Goal: Information Seeking & Learning: Learn about a topic

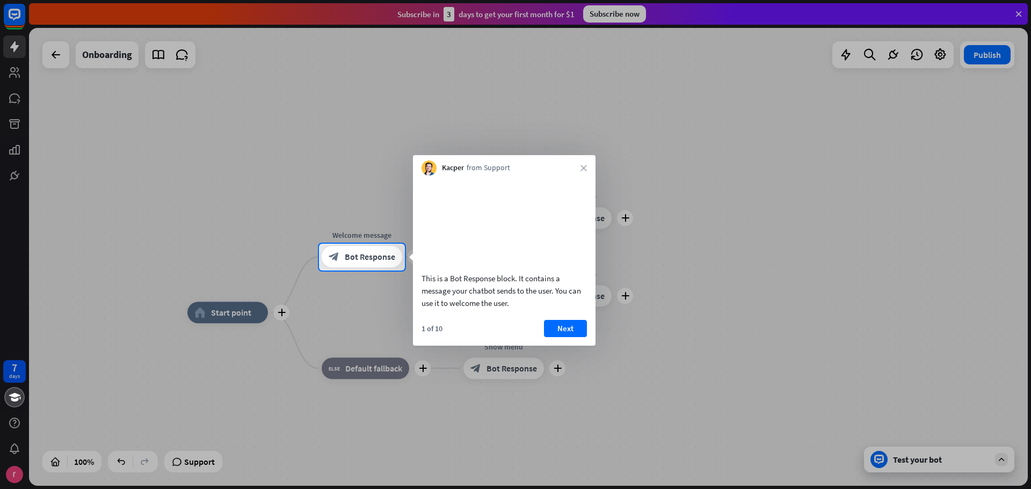
drag, startPoint x: 424, startPoint y: 291, endPoint x: 505, endPoint y: 301, distance: 81.7
click at [505, 301] on div "This is a Bot Response block. It contains a message your chatbot sends to the u…" at bounding box center [504, 290] width 165 height 37
click at [505, 302] on div "This is a Bot Response block. It contains a message your chatbot sends to the u…" at bounding box center [504, 290] width 165 height 37
drag, startPoint x: 509, startPoint y: 317, endPoint x: 444, endPoint y: 294, distance: 69.0
click at [444, 294] on div "This is a Bot Response block. It contains a message your chatbot sends to the u…" at bounding box center [504, 290] width 165 height 37
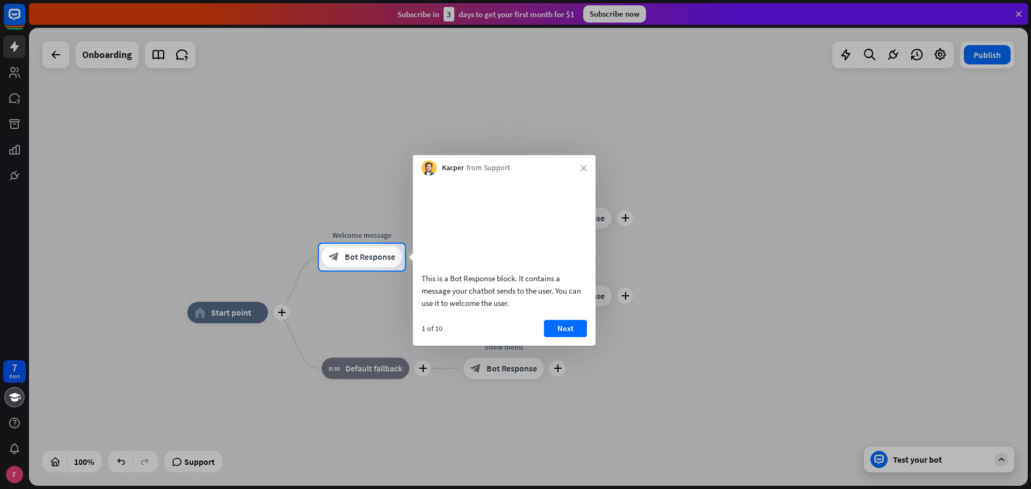
click at [444, 294] on div "This is a Bot Response block. It contains a message your chatbot sends to the u…" at bounding box center [504, 290] width 165 height 37
click at [568, 337] on button "Next" at bounding box center [565, 328] width 43 height 17
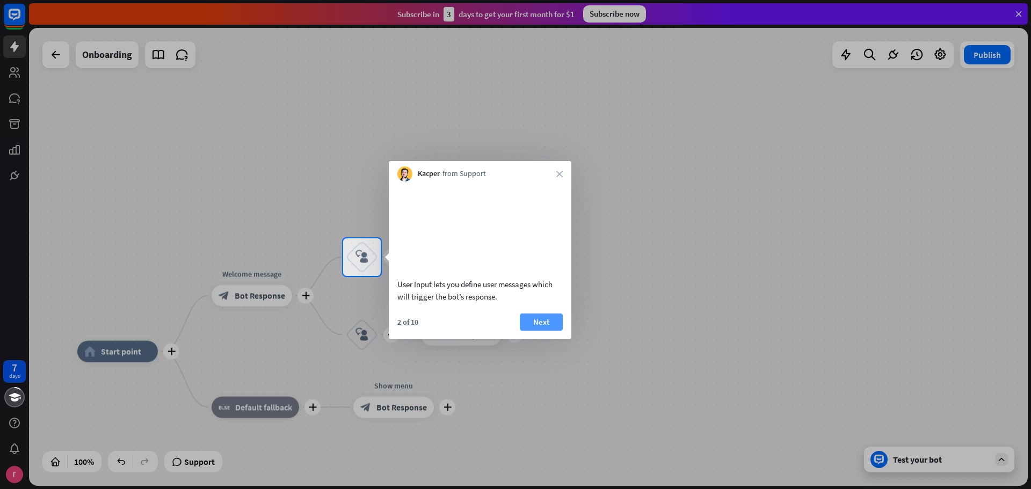
click at [548, 331] on button "Next" at bounding box center [541, 322] width 43 height 17
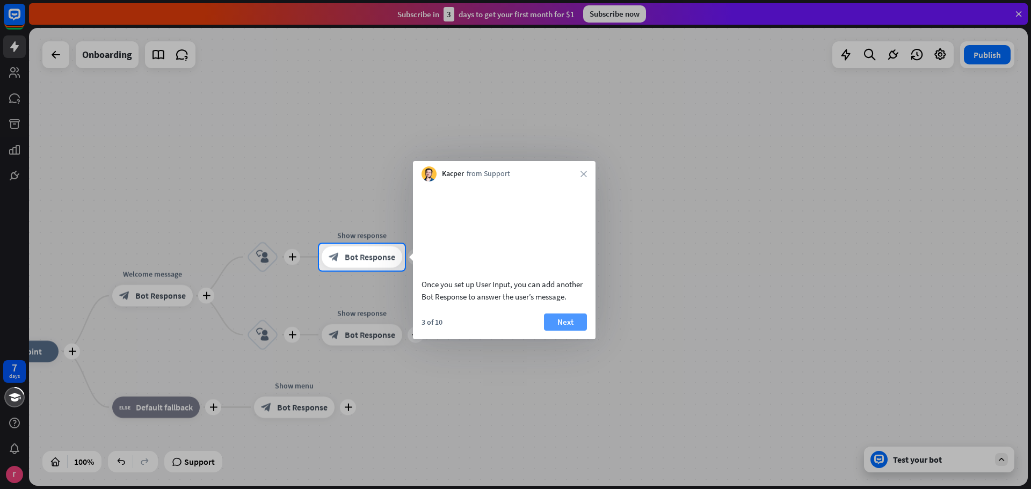
click at [549, 331] on button "Next" at bounding box center [565, 322] width 43 height 17
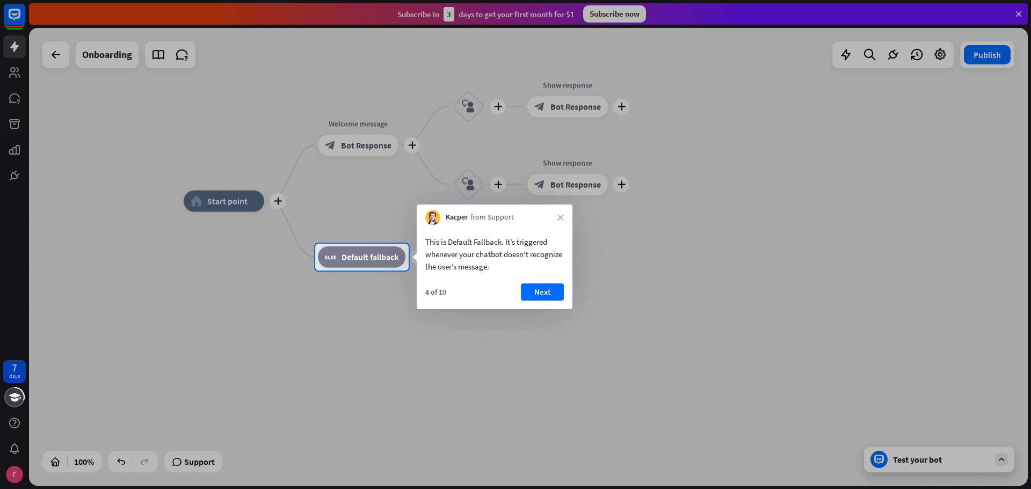
drag, startPoint x: 427, startPoint y: 239, endPoint x: 496, endPoint y: 244, distance: 68.9
click at [496, 244] on div "This is Default Fallback. It’s triggered whenever your chatbot doesn't recogniz…" at bounding box center [494, 254] width 139 height 37
drag, startPoint x: 430, startPoint y: 254, endPoint x: 490, endPoint y: 265, distance: 61.7
click at [490, 265] on div "This is Default Fallback. It’s triggered whenever your chatbot doesn't recogniz…" at bounding box center [494, 254] width 139 height 37
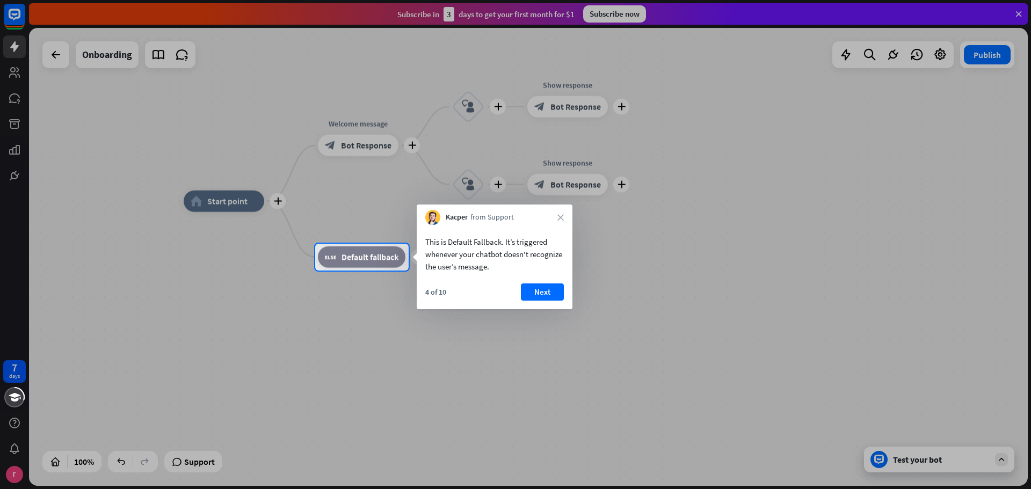
click at [490, 265] on div "This is Default Fallback. It’s triggered whenever your chatbot doesn't recogniz…" at bounding box center [494, 254] width 139 height 37
click at [536, 289] on button "Next" at bounding box center [542, 292] width 43 height 17
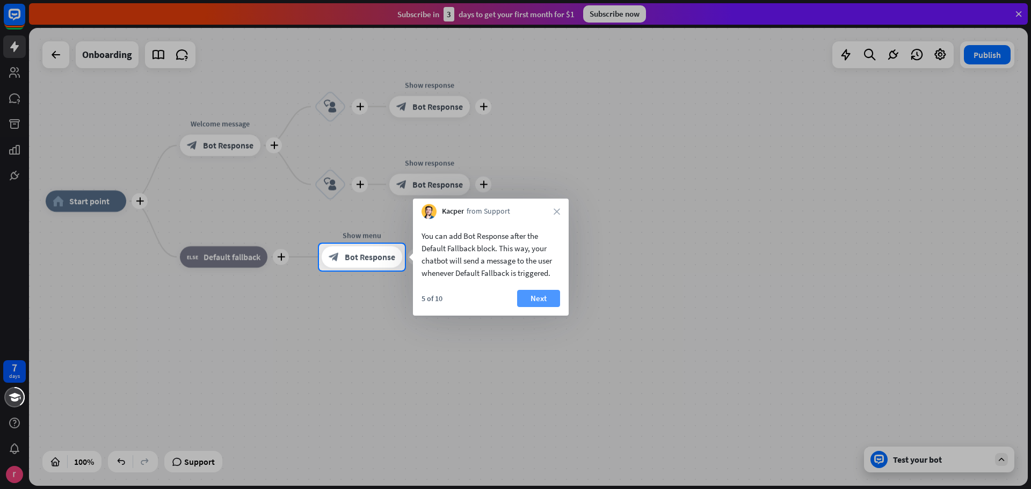
click at [535, 301] on button "Next" at bounding box center [538, 298] width 43 height 17
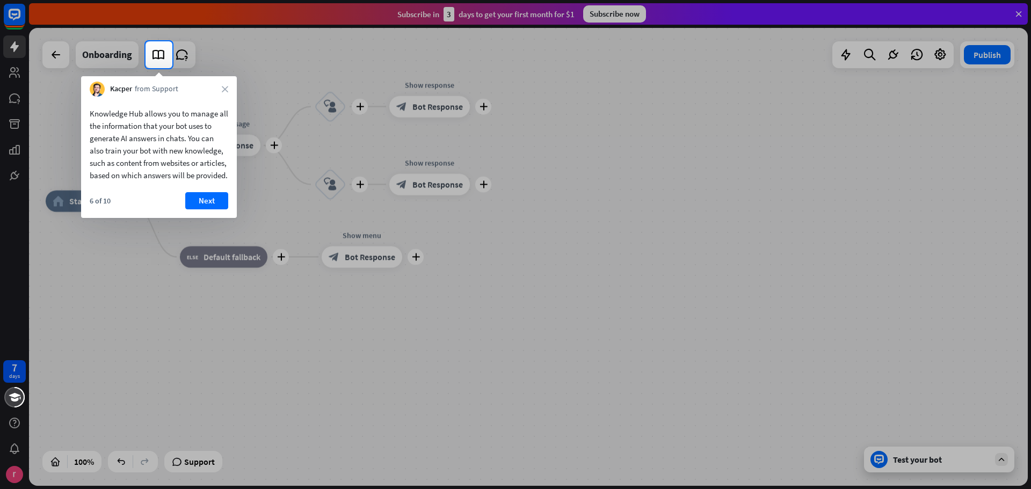
drag, startPoint x: 101, startPoint y: 140, endPoint x: 148, endPoint y: 164, distance: 52.8
click at [148, 163] on div "Knowledge Hub allows you to manage all the information that your bot uses to ge…" at bounding box center [159, 144] width 139 height 74
click at [149, 164] on div "Knowledge Hub allows you to manage all the information that your bot uses to ge…" at bounding box center [159, 144] width 139 height 74
click at [207, 209] on button "Next" at bounding box center [206, 200] width 43 height 17
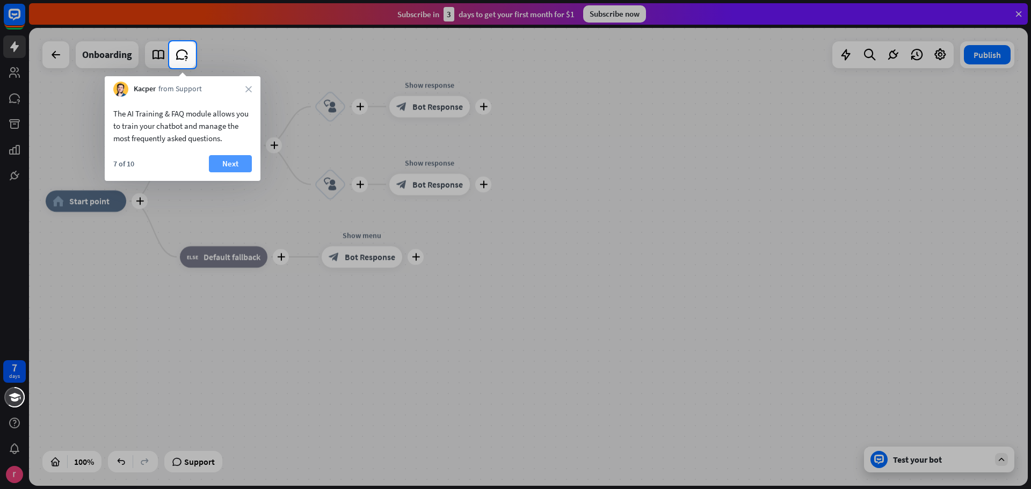
click at [227, 168] on button "Next" at bounding box center [230, 163] width 43 height 17
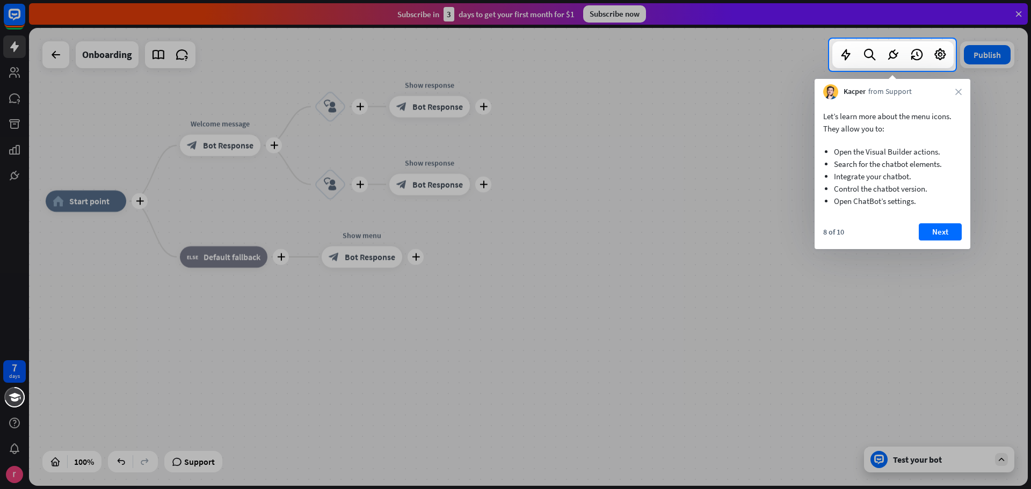
drag, startPoint x: 836, startPoint y: 151, endPoint x: 895, endPoint y: 179, distance: 65.3
click at [892, 165] on ul "Open the Visual Builder actions. Search for the chatbot elements. Integrate you…" at bounding box center [892, 174] width 139 height 78
click at [895, 180] on li "Integrate your chatbot." at bounding box center [892, 176] width 117 height 12
drag, startPoint x: 912, startPoint y: 205, endPoint x: 846, endPoint y: 170, distance: 74.0
click at [847, 170] on ul "Open the Visual Builder actions. Search for the chatbot elements. Integrate you…" at bounding box center [892, 174] width 139 height 78
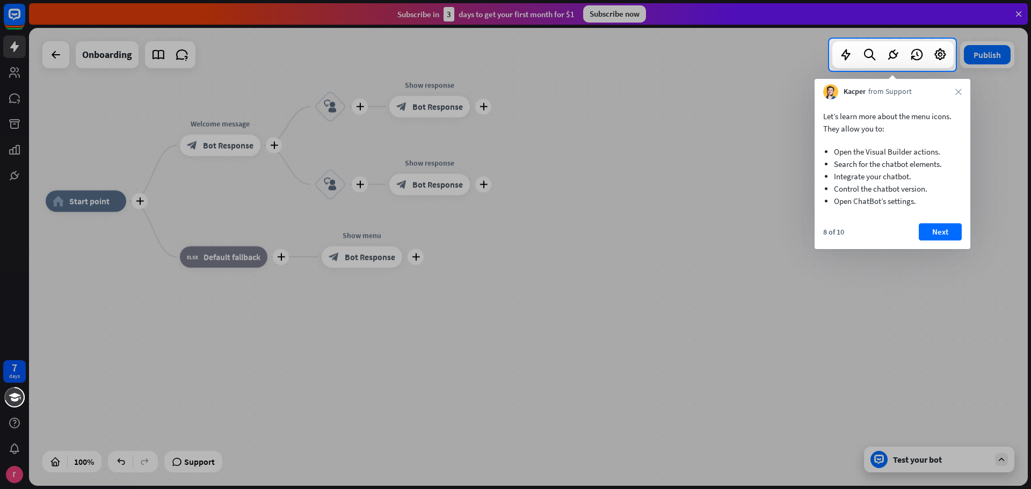
click at [846, 170] on li "Integrate your chatbot." at bounding box center [892, 176] width 117 height 12
click at [952, 229] on button "Next" at bounding box center [940, 231] width 43 height 17
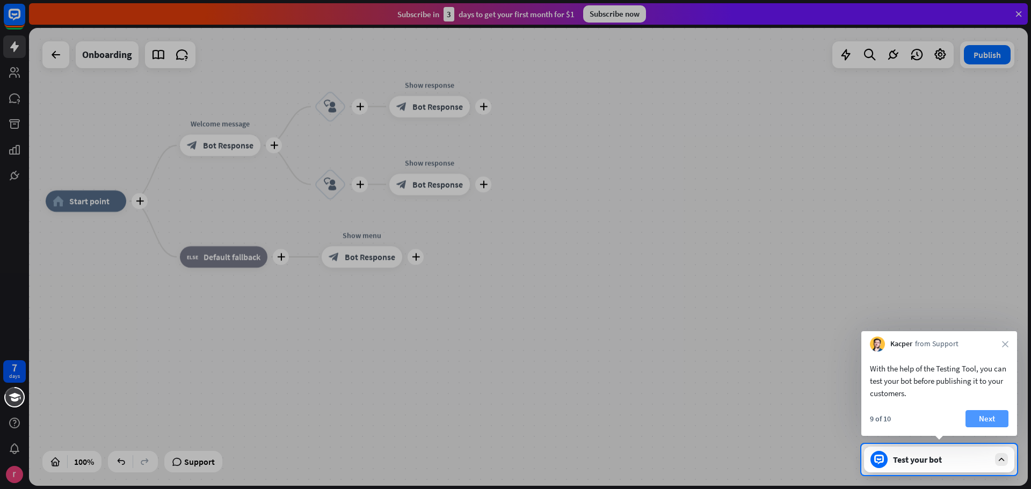
click at [989, 419] on button "Next" at bounding box center [986, 418] width 43 height 17
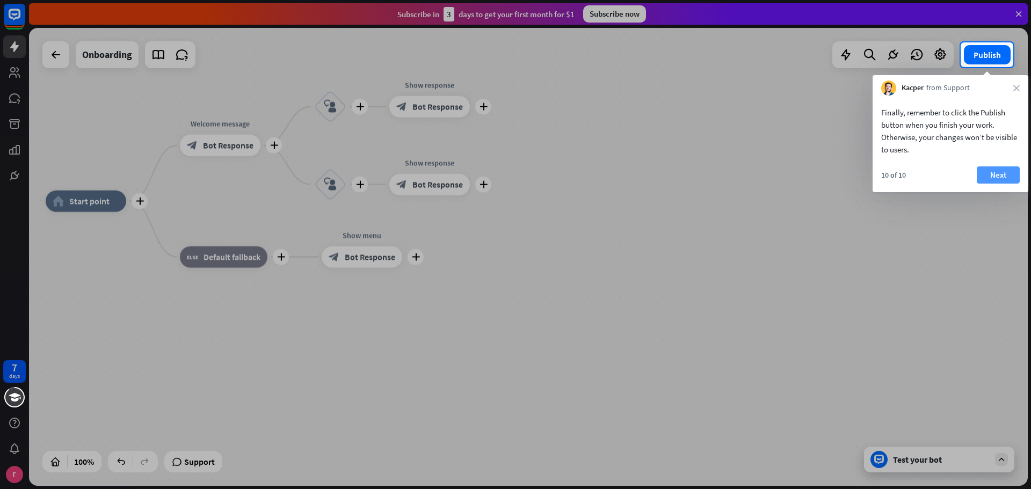
click at [998, 179] on button "Next" at bounding box center [998, 174] width 43 height 17
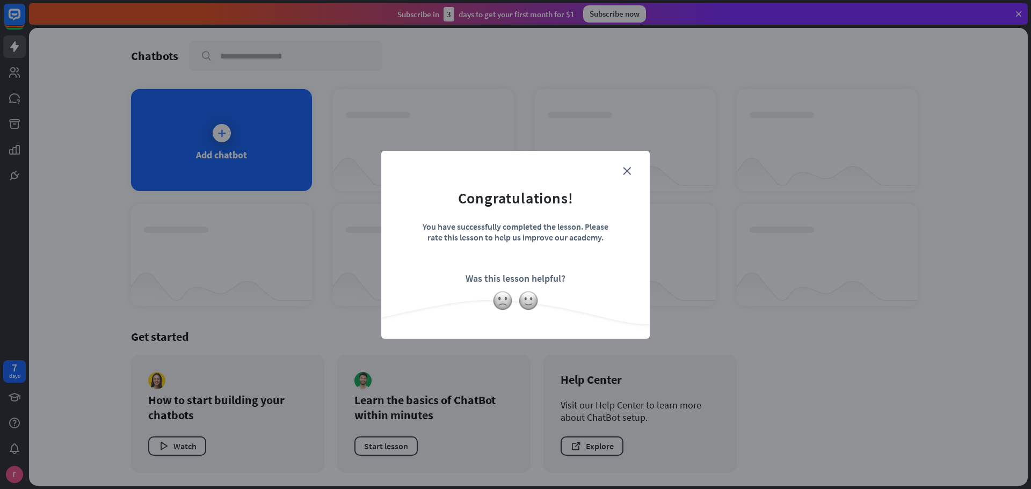
click at [624, 175] on form "Congratulations! You have successfully completed the lesson. Please rate this l…" at bounding box center [516, 228] width 242 height 128
click at [536, 300] on img at bounding box center [528, 300] width 20 height 20
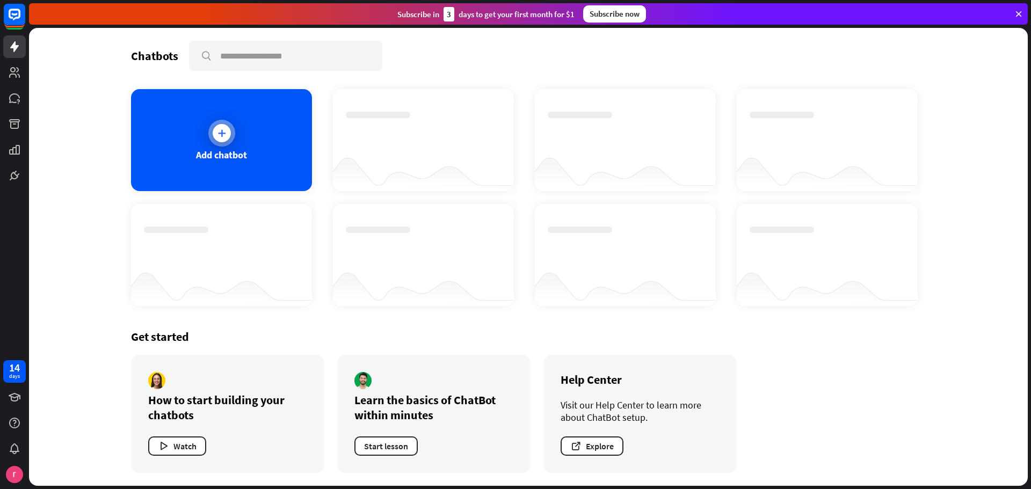
click at [225, 142] on div at bounding box center [221, 133] width 27 height 27
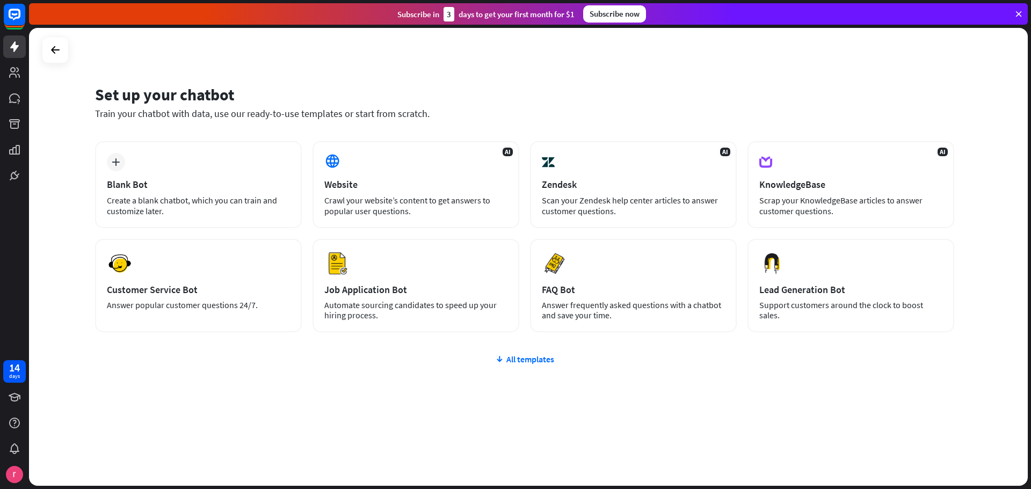
drag, startPoint x: 195, startPoint y: 113, endPoint x: 370, endPoint y: 115, distance: 174.5
click at [370, 115] on div "Train your chatbot with data, use our ready-to-use templates or start from scra…" at bounding box center [524, 113] width 859 height 12
click at [316, 117] on div "Train your chatbot with data, use our ready-to-use templates or start from scra…" at bounding box center [524, 113] width 859 height 12
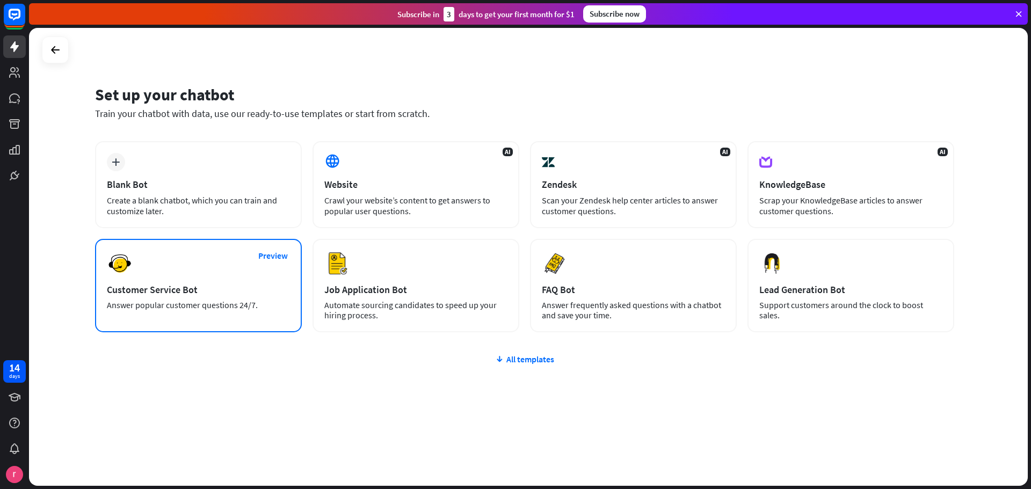
click at [164, 281] on div "Preview Customer Service Bot Answer popular customer questions 24/7." at bounding box center [198, 285] width 207 height 93
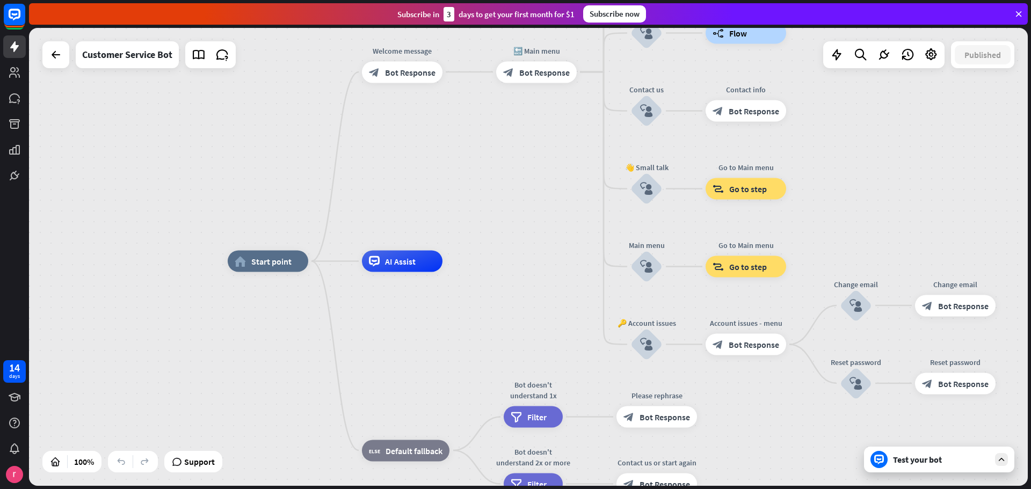
click at [500, 157] on div "home_2 Start point Welcome message block_bot_response Bot Response 🔙 Main menu …" at bounding box center [528, 257] width 999 height 458
click at [916, 459] on div "Test your bot" at bounding box center [941, 459] width 97 height 11
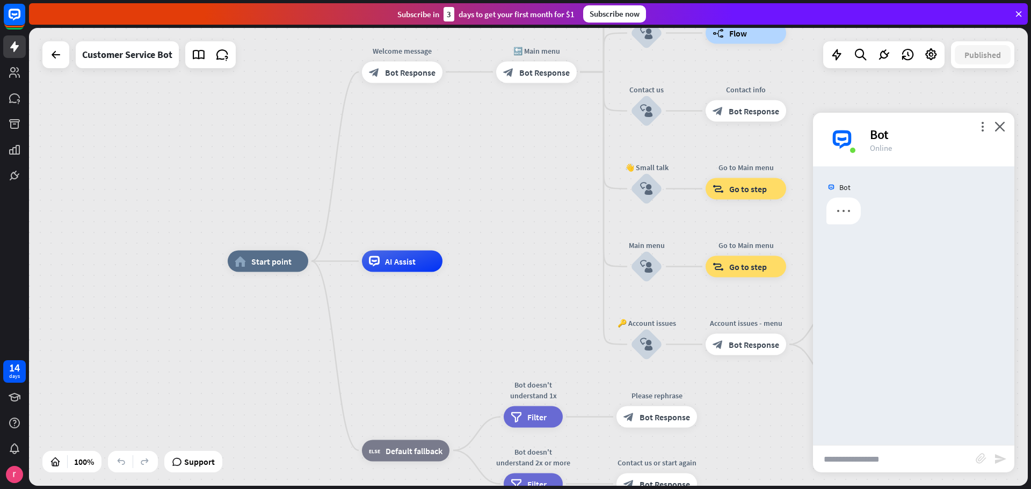
click at [887, 458] on input "text" at bounding box center [894, 459] width 163 height 27
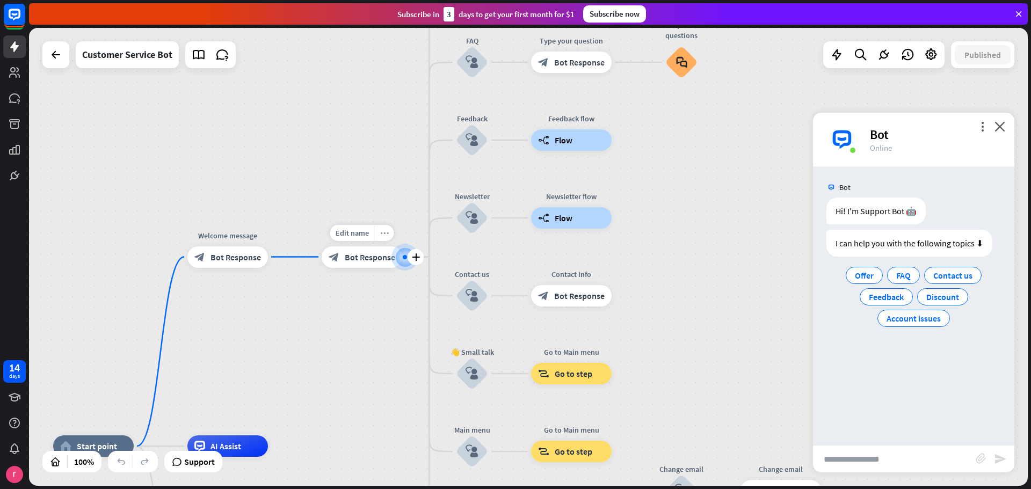
click at [387, 237] on icon "more_horiz" at bounding box center [384, 233] width 9 height 8
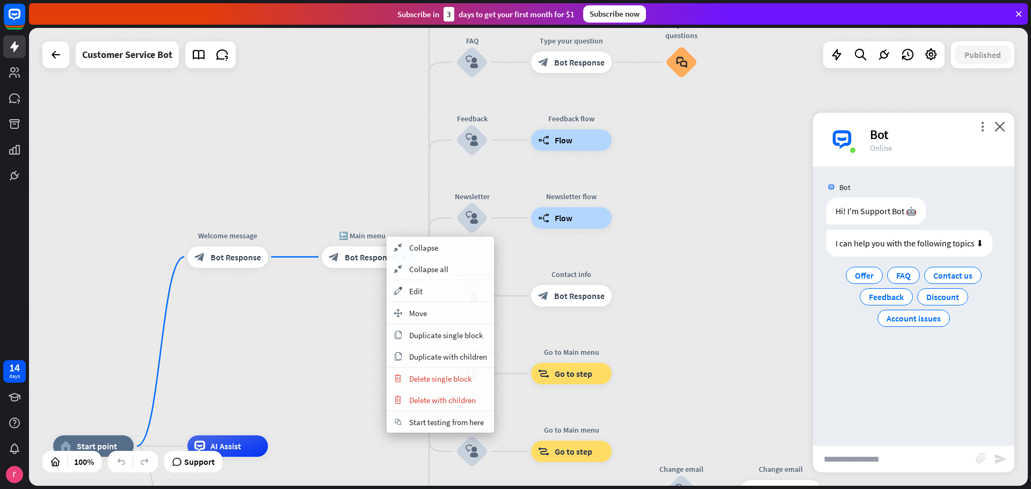
click at [967, 457] on input "text" at bounding box center [894, 459] width 163 height 27
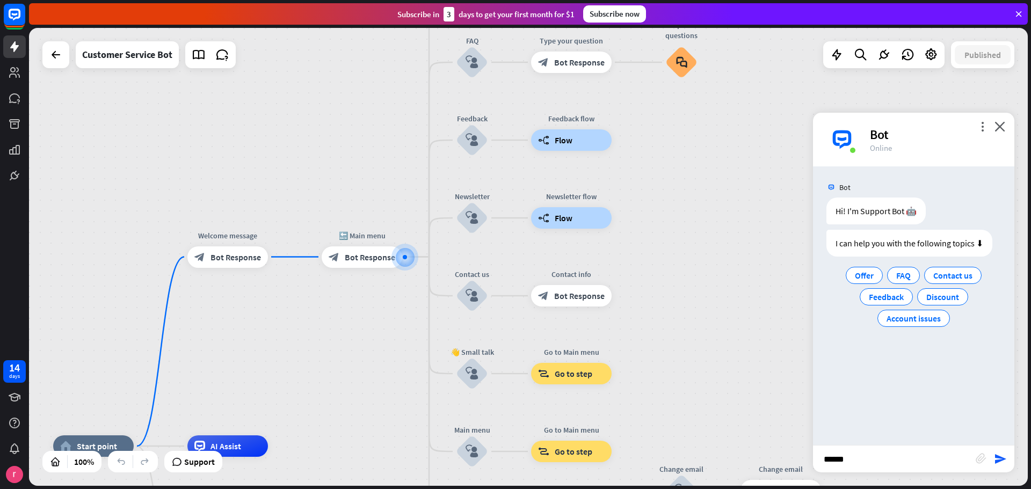
type input "******"
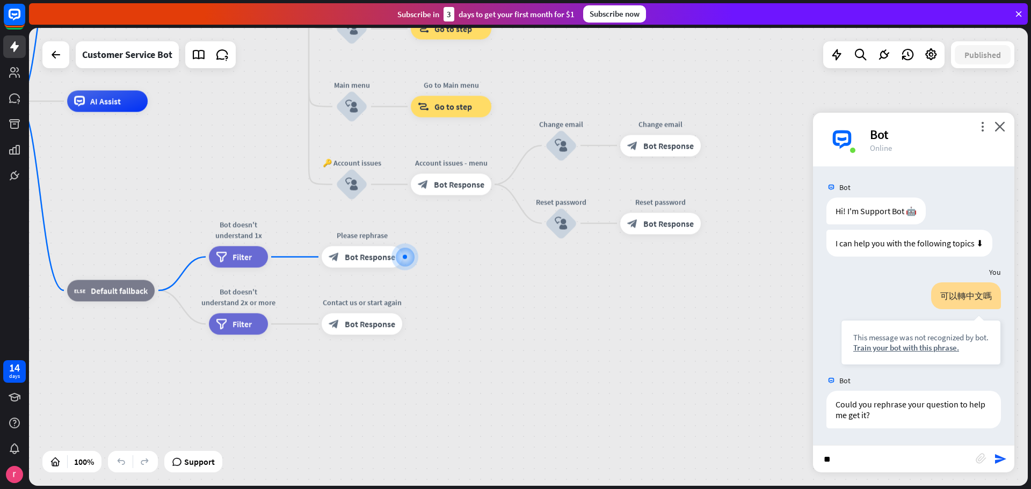
type input "*"
type input "**********"
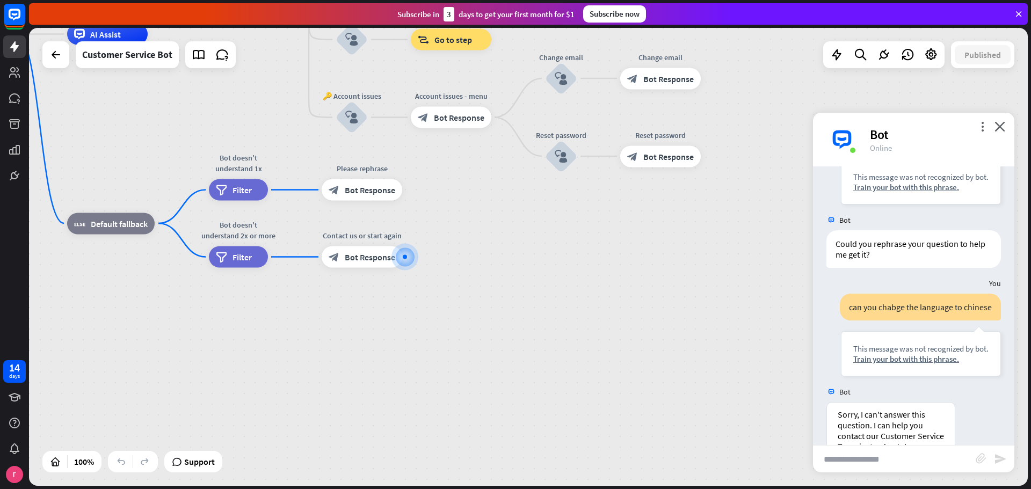
scroll to position [259, 0]
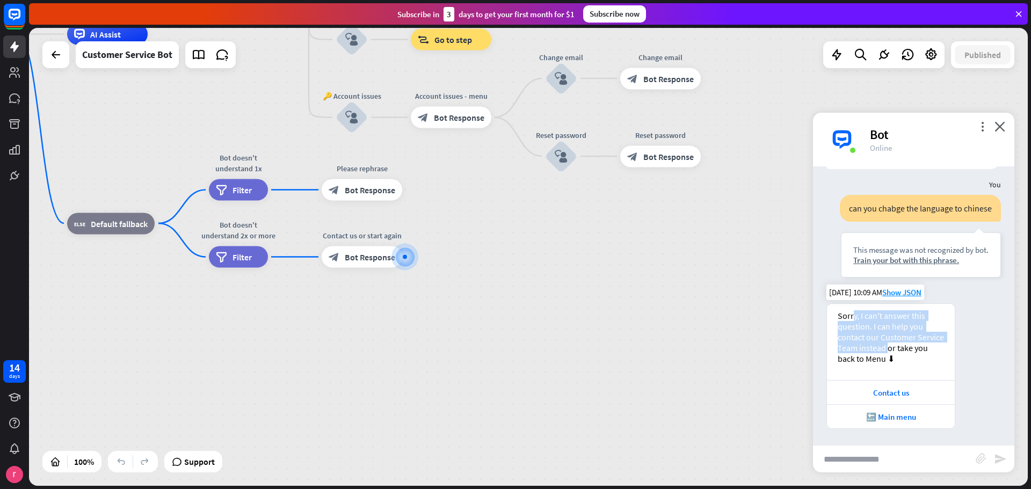
drag, startPoint x: 852, startPoint y: 320, endPoint x: 889, endPoint y: 352, distance: 49.2
click at [889, 352] on div "Sorry, I can't answer this question. I can help you contact our Customer Servic…" at bounding box center [891, 337] width 106 height 54
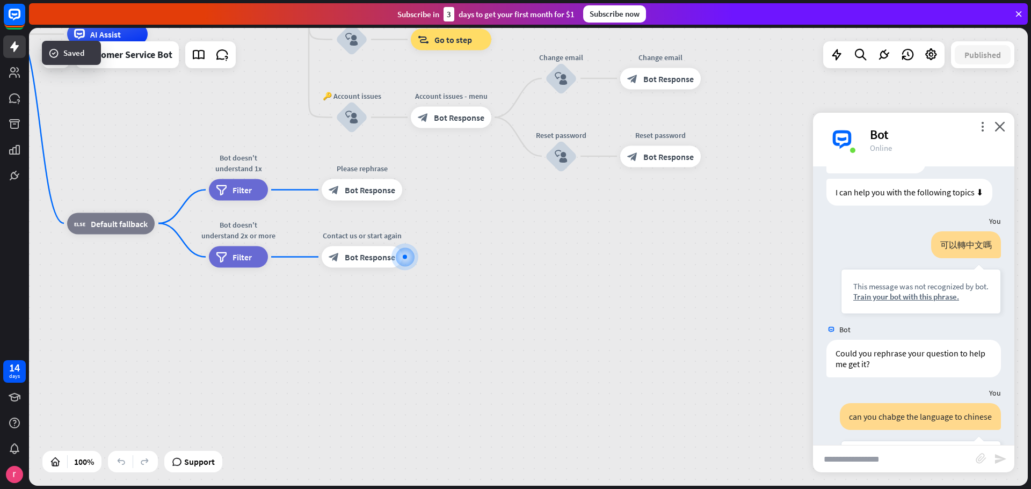
scroll to position [0, 0]
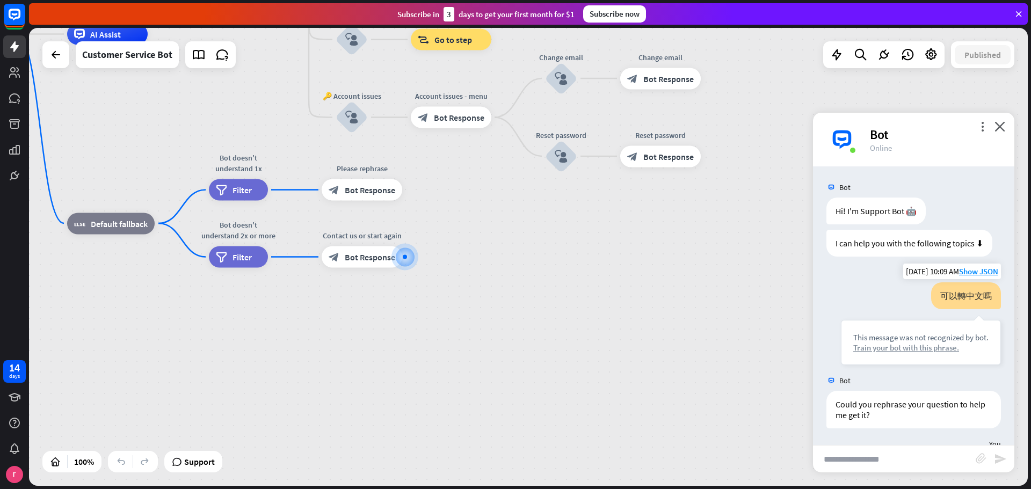
click at [890, 350] on div "Train your bot with this phrase." at bounding box center [920, 348] width 135 height 10
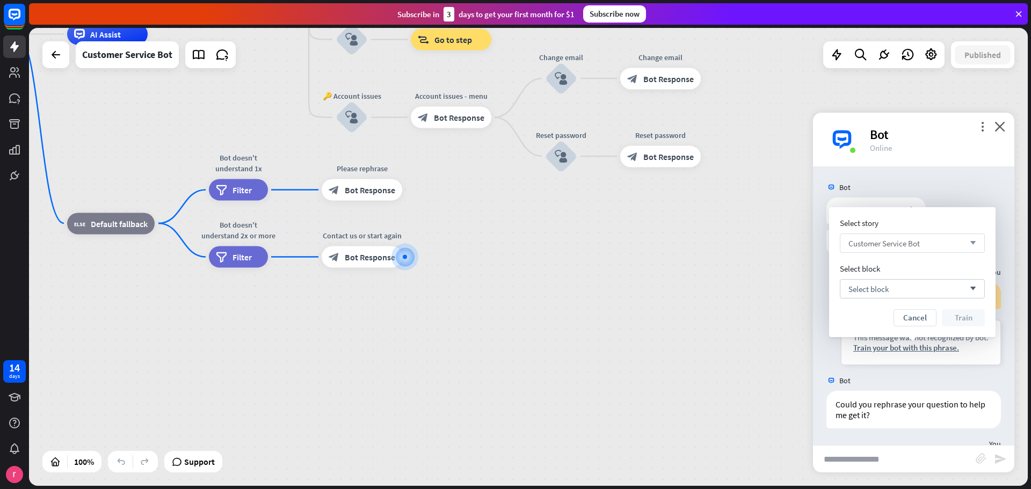
click at [898, 236] on div "Customer Service Bot arrow_down" at bounding box center [912, 243] width 145 height 19
click at [898, 236] on input "search" at bounding box center [904, 243] width 112 height 18
click at [950, 287] on div "Select block arrow_down" at bounding box center [912, 288] width 145 height 19
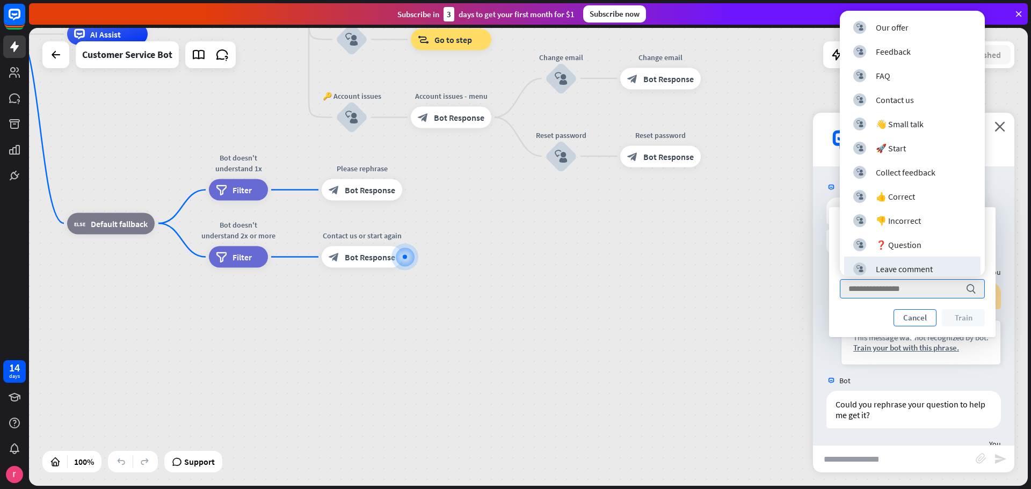
click at [925, 316] on button "Cancel" at bounding box center [915, 317] width 43 height 17
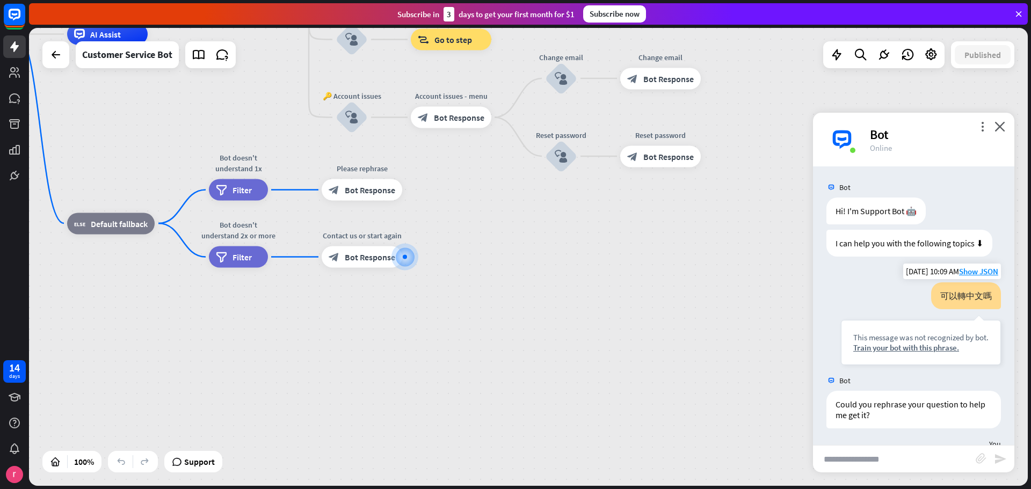
click at [869, 297] on div "可以轉中文嗎 This message was not recognized by bot. Train your bot with this phrase." at bounding box center [921, 323] width 160 height 83
click at [620, 269] on div "home_2 Start point Welcome message block_bot_response Bot Response 🔙 Main menu …" at bounding box center [432, 263] width 999 height 458
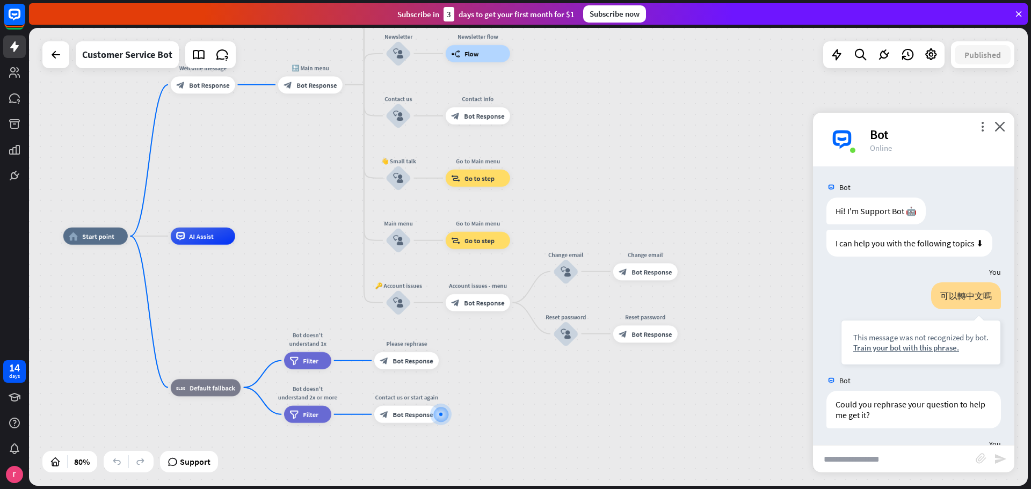
drag, startPoint x: 273, startPoint y: 127, endPoint x: 289, endPoint y: 285, distance: 158.7
click at [289, 285] on div "home_2 Start point Welcome message block_bot_response Bot Response 🔙 Main menu …" at bounding box center [462, 419] width 799 height 366
click at [205, 235] on span "AI Assist" at bounding box center [201, 236] width 25 height 9
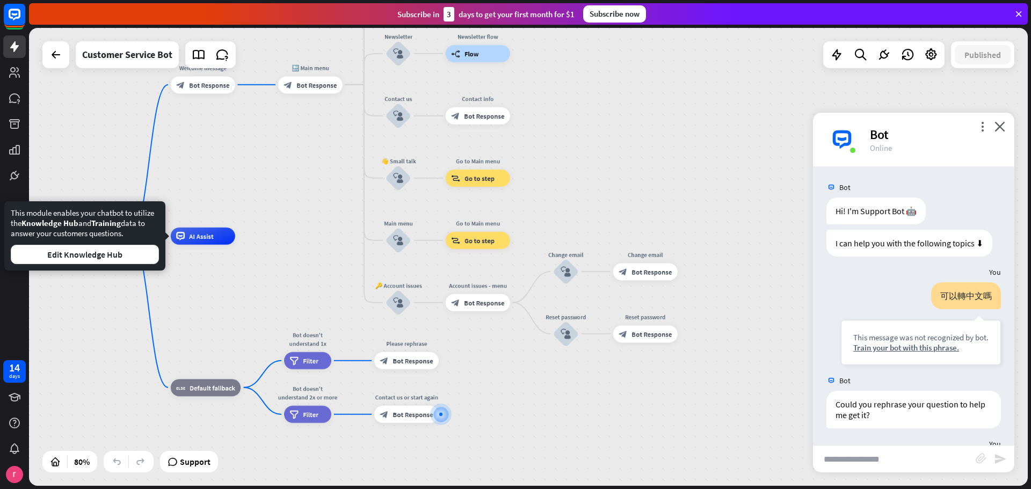
click at [276, 191] on div "home_2 Start point Welcome message block_bot_response Bot Response 🔙 Main menu …" at bounding box center [528, 257] width 999 height 458
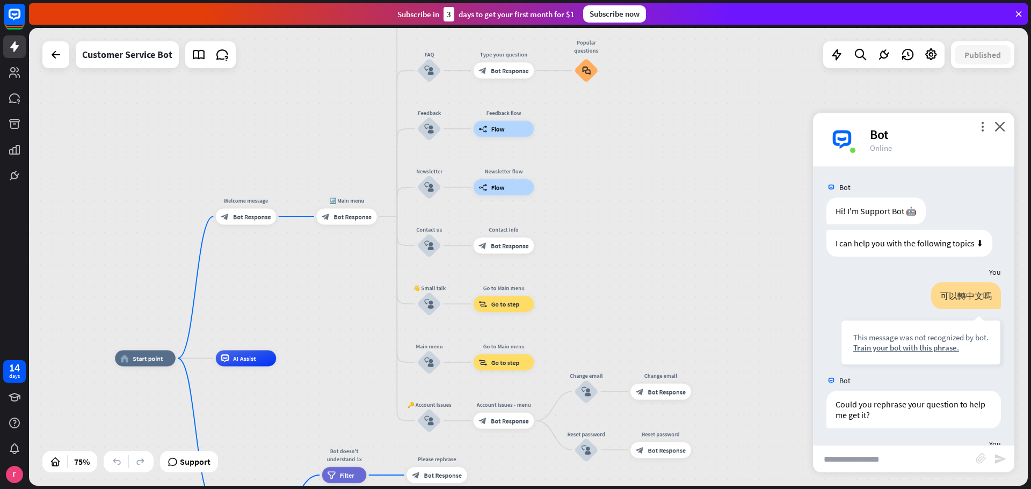
drag, startPoint x: 614, startPoint y: 129, endPoint x: 618, endPoint y: 252, distance: 123.6
click at [618, 252] on div "home_2 Start point Welcome message block_bot_response Bot Response 🔙 Main menu …" at bounding box center [528, 257] width 999 height 458
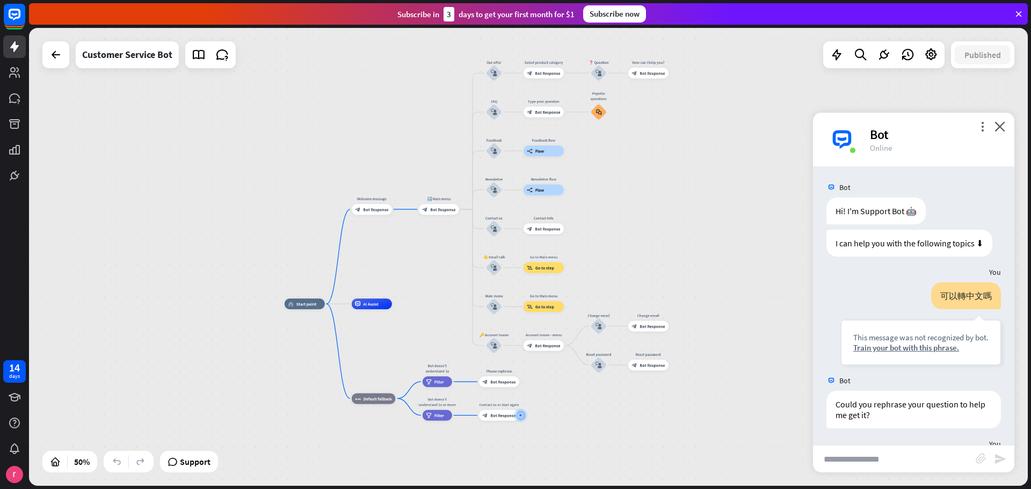
drag, startPoint x: 265, startPoint y: 161, endPoint x: 157, endPoint y: 138, distance: 109.7
click at [157, 138] on div "home_2 Start point Welcome message block_bot_response Bot Response 🔙 Main menu …" at bounding box center [528, 257] width 999 height 458
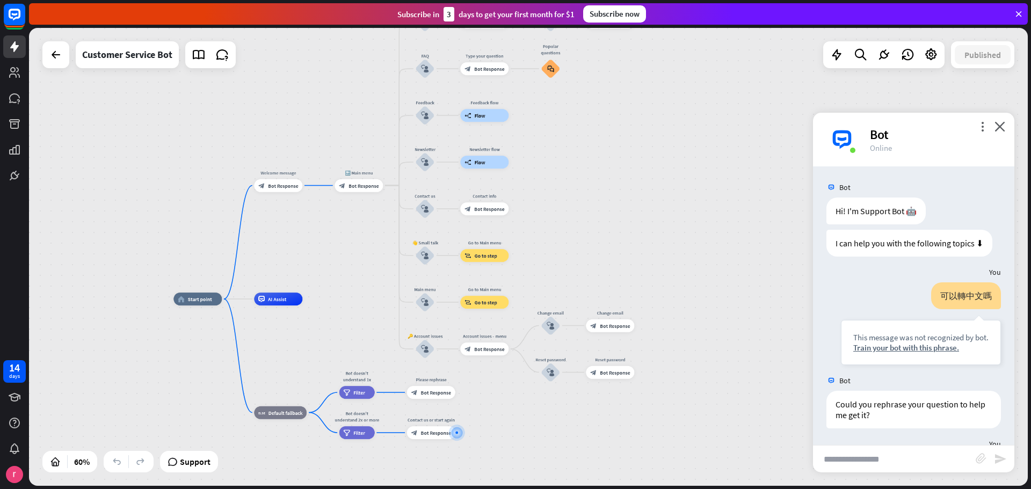
drag, startPoint x: 634, startPoint y: 242, endPoint x: 614, endPoint y: 155, distance: 88.7
click at [614, 155] on div "home_2 Start point Welcome message block_bot_response Bot Response 🔙 Main menu …" at bounding box center [528, 257] width 999 height 458
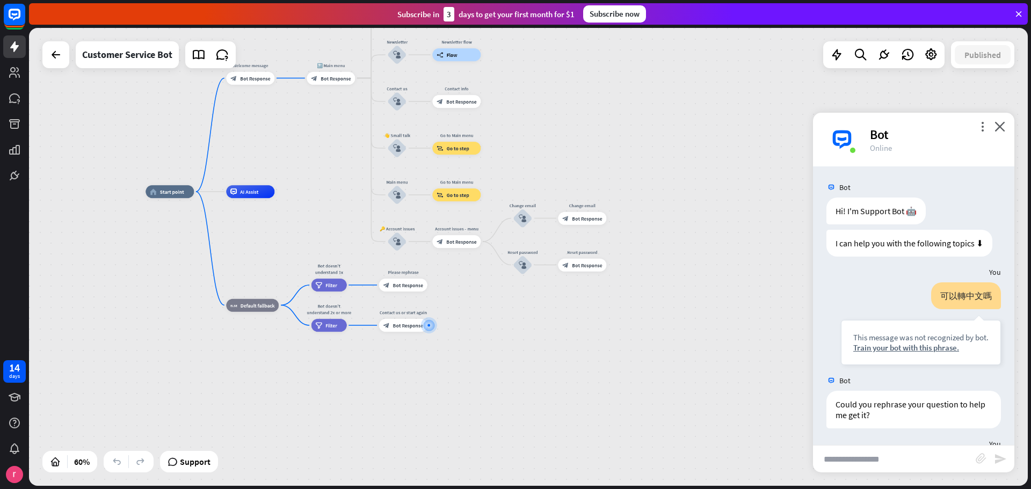
drag, startPoint x: 489, startPoint y: 374, endPoint x: 481, endPoint y: 353, distance: 22.4
click at [481, 353] on div "home_2 Start point Welcome message block_bot_response Bot Response 🔙 Main menu …" at bounding box center [445, 329] width 599 height 275
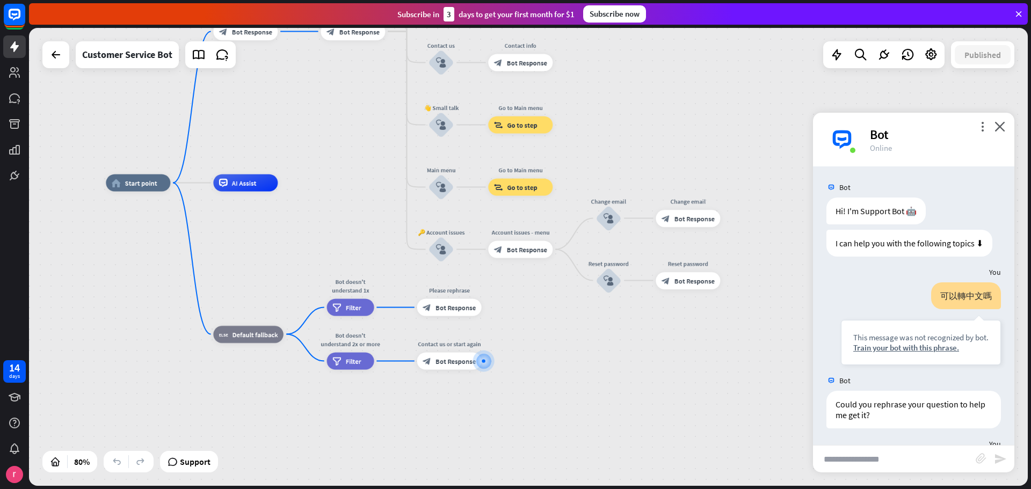
drag, startPoint x: 466, startPoint y: 301, endPoint x: 554, endPoint y: 334, distance: 94.1
click at [554, 334] on div "home_2 Start point Welcome message block_bot_response Bot Response 🔙 Main menu …" at bounding box center [505, 366] width 799 height 366
click at [21, 74] on link at bounding box center [14, 72] width 23 height 23
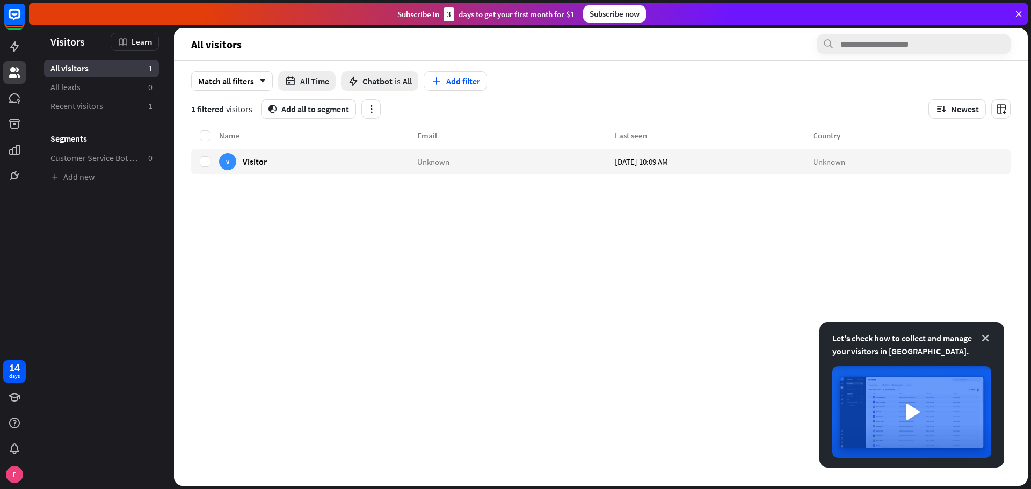
click at [985, 339] on icon at bounding box center [985, 338] width 11 height 11
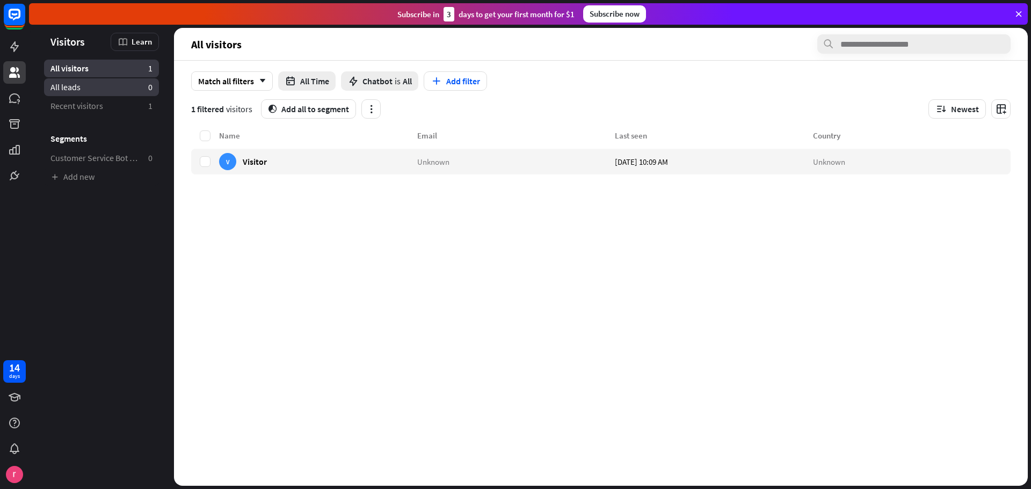
click at [87, 85] on link "All leads 0" at bounding box center [101, 87] width 115 height 18
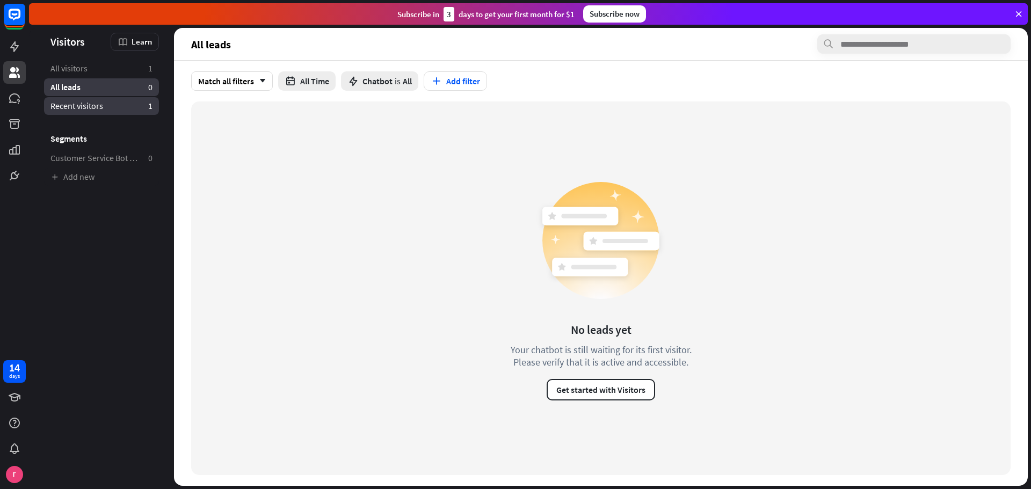
click at [78, 108] on span "Recent visitors" at bounding box center [76, 105] width 53 height 11
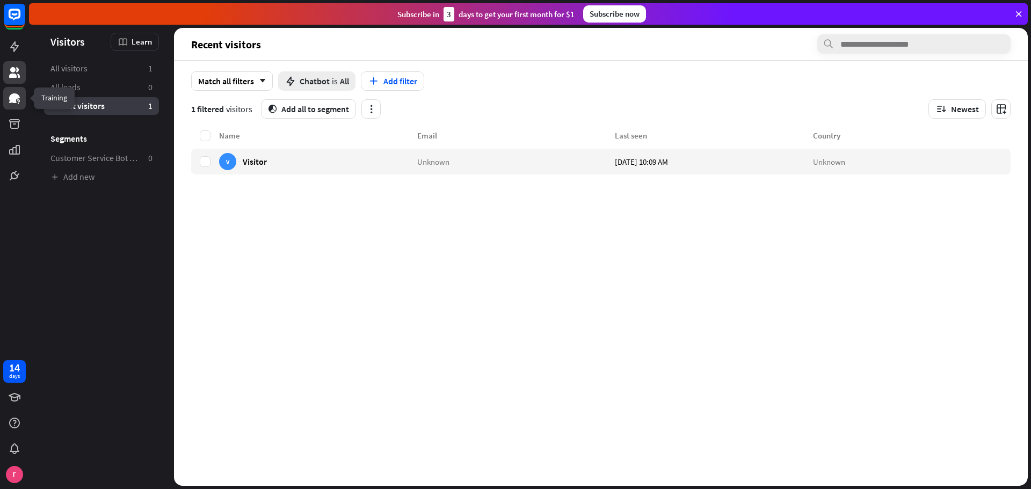
click at [22, 101] on link at bounding box center [14, 98] width 23 height 23
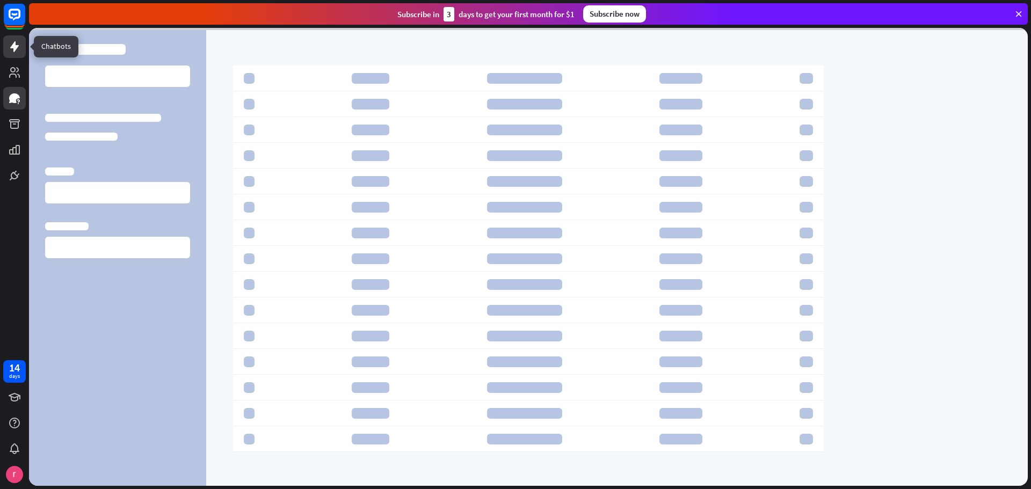
click at [18, 54] on link at bounding box center [14, 46] width 23 height 23
